Goal: Communication & Community: Participate in discussion

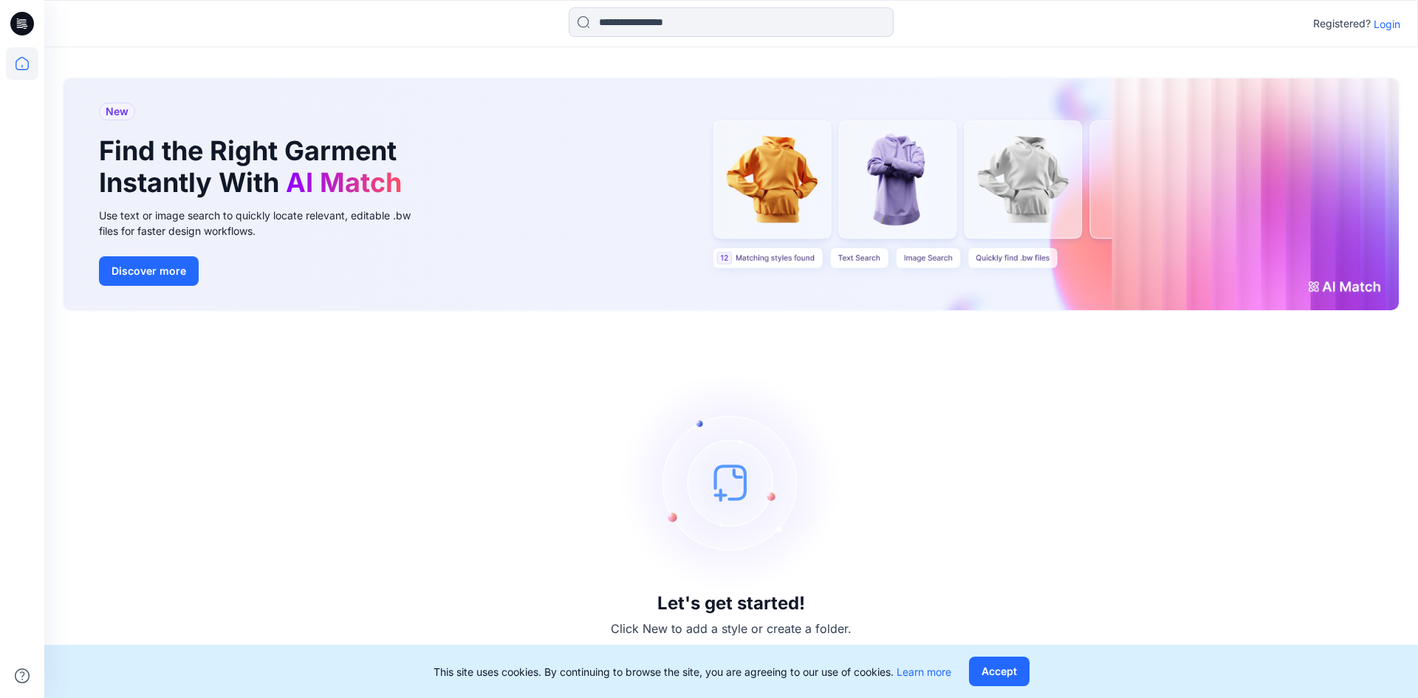
click at [1379, 25] on p "Login" at bounding box center [1387, 24] width 27 height 16
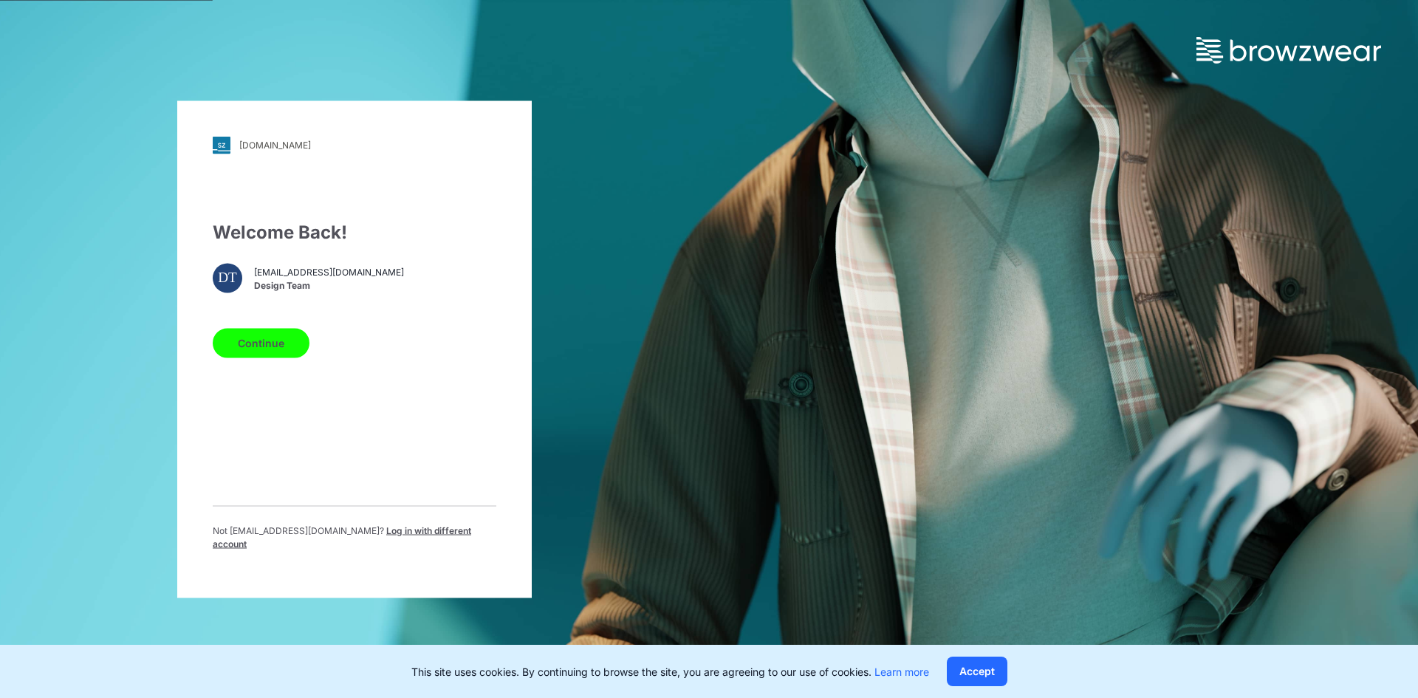
click at [251, 358] on button "Continue" at bounding box center [261, 343] width 97 height 30
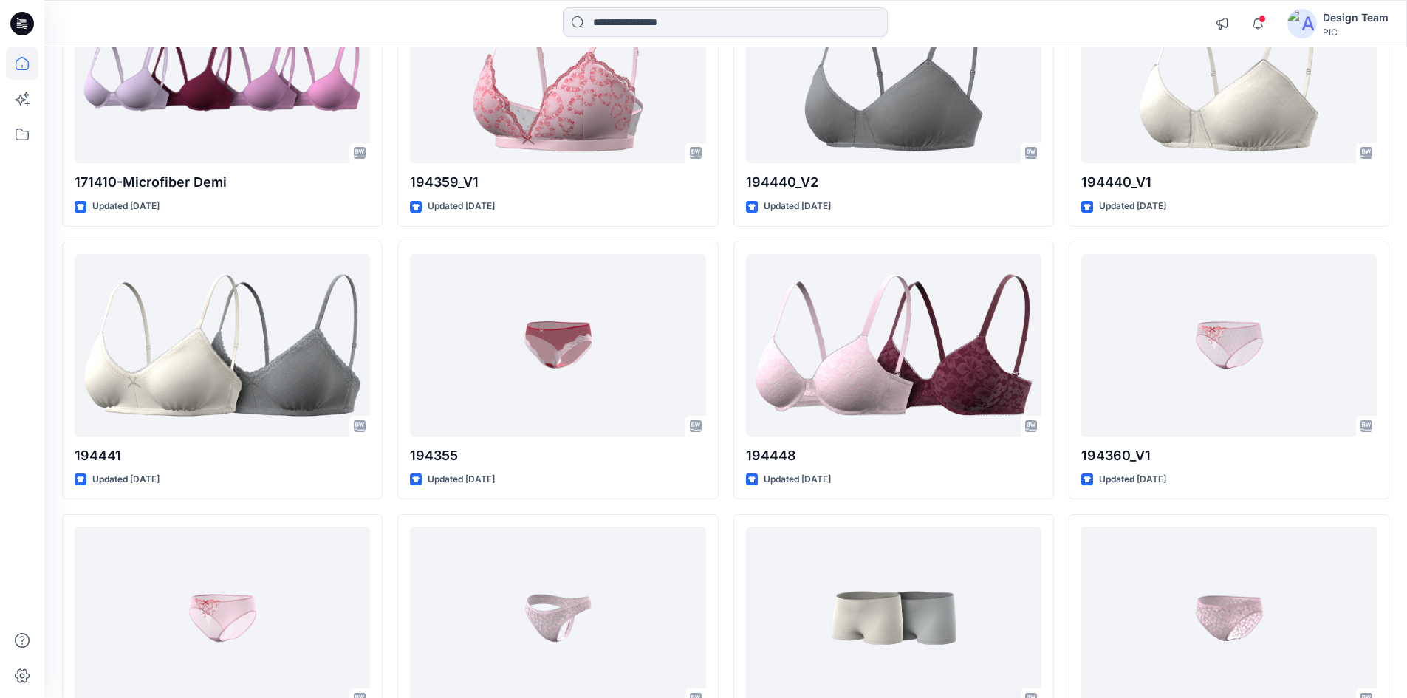
scroll to position [3577, 0]
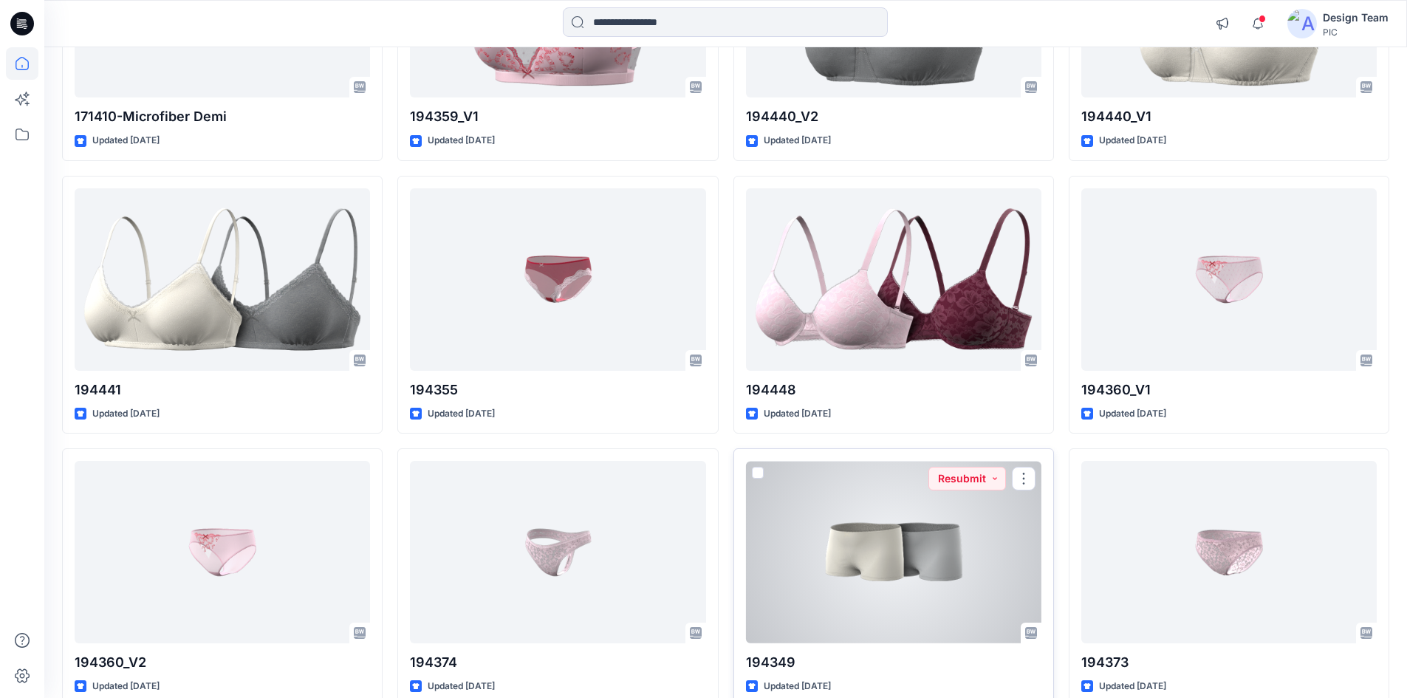
click at [858, 533] on div at bounding box center [893, 552] width 295 height 182
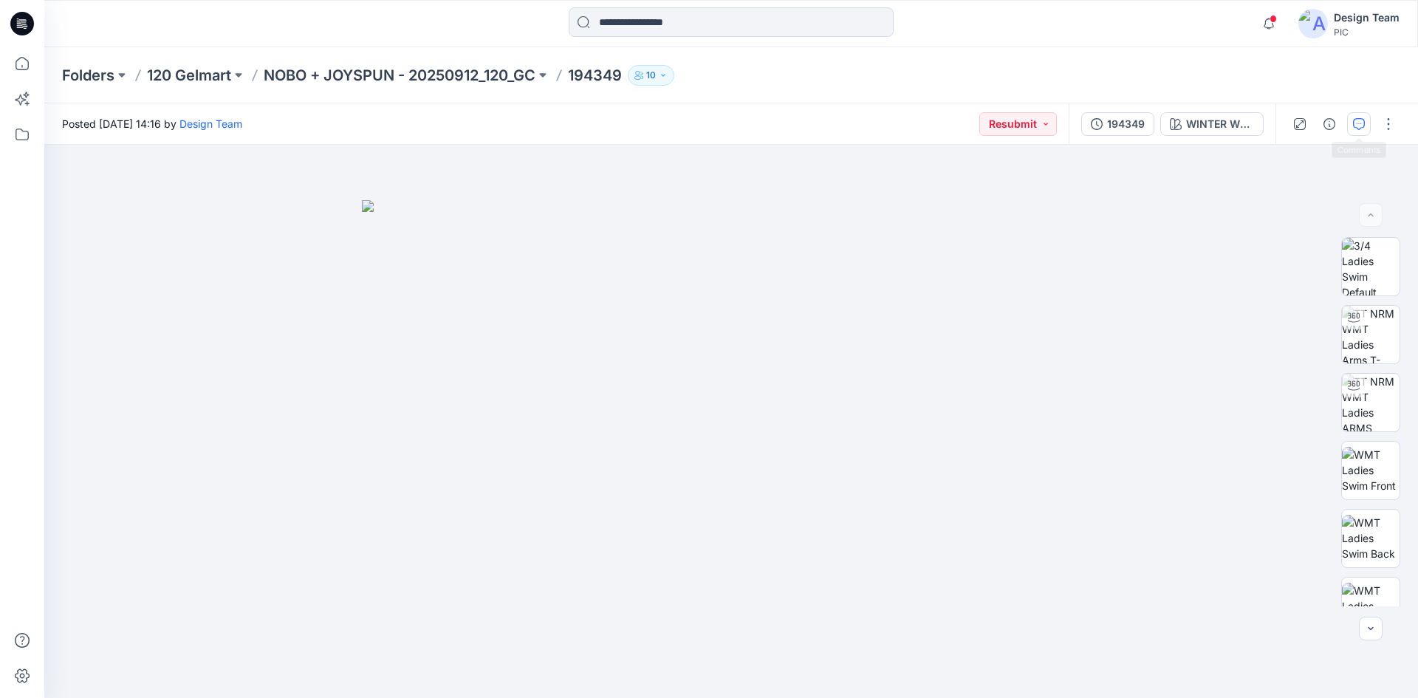
click at [1362, 126] on icon "button" at bounding box center [1359, 124] width 12 height 12
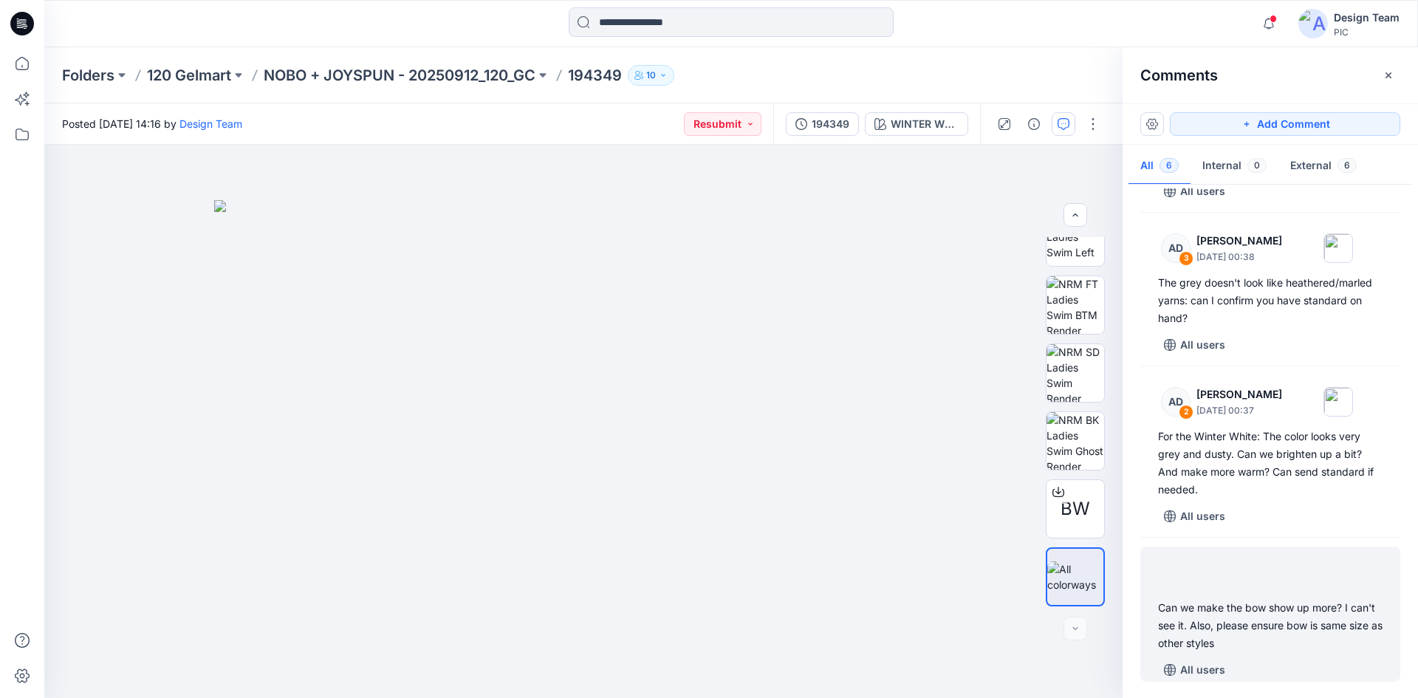
scroll to position [387, 0]
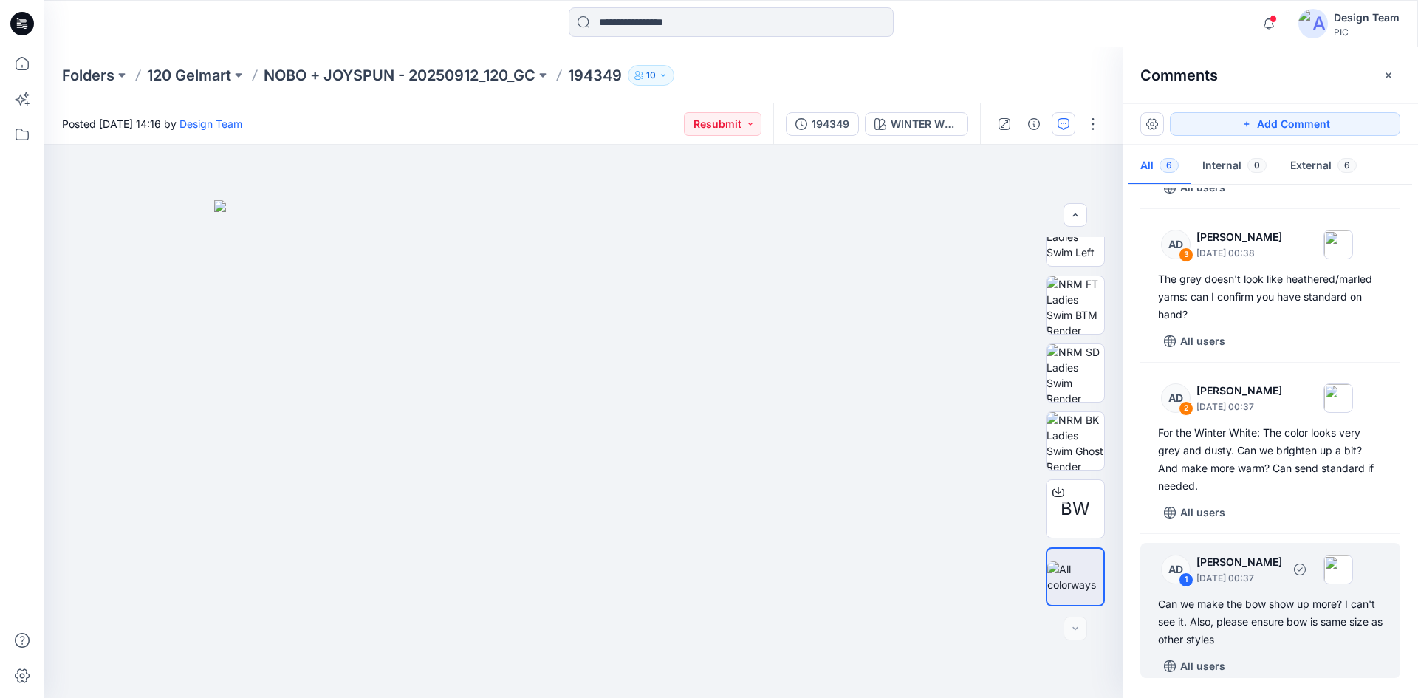
click at [1295, 621] on div "Can we make the bow show up more? I can't see it. Also, please ensure bow is sa…" at bounding box center [1270, 621] width 225 height 53
